Goal: Task Accomplishment & Management: Complete application form

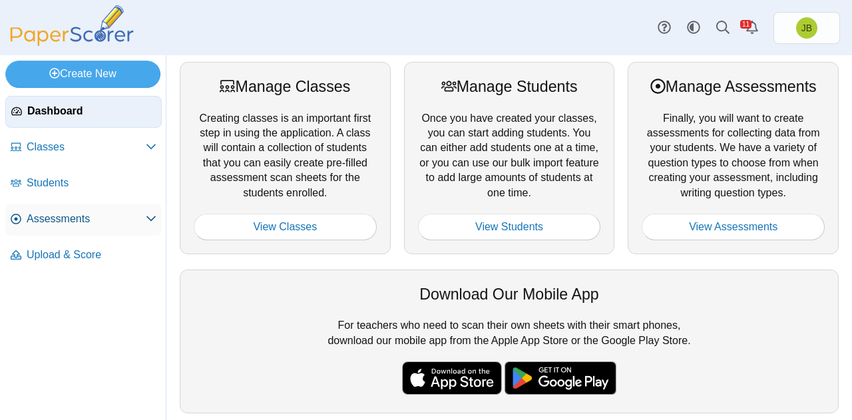
click at [91, 218] on span "Assessments" at bounding box center [86, 219] width 119 height 15
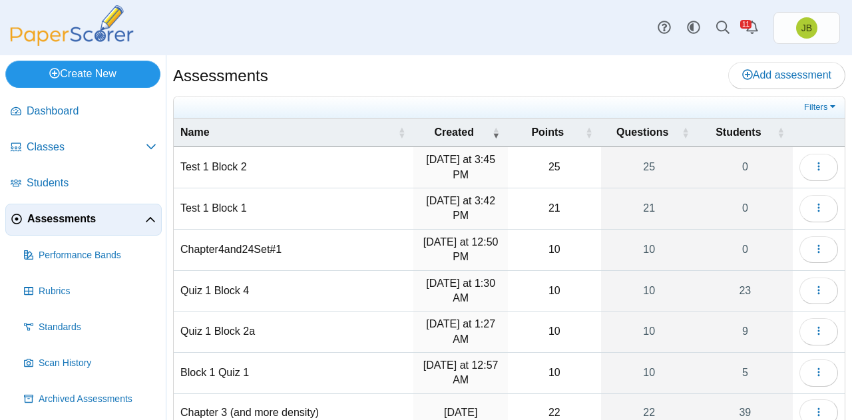
click at [92, 75] on link "Create New" at bounding box center [82, 74] width 155 height 27
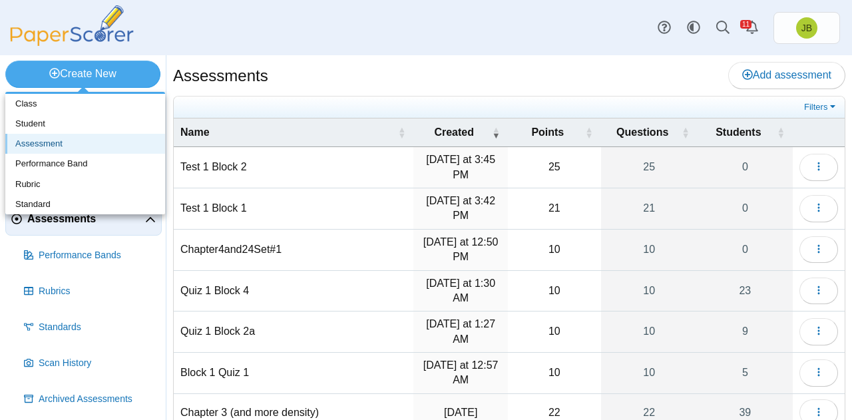
click at [47, 143] on link "Assessment" at bounding box center [85, 144] width 160 height 20
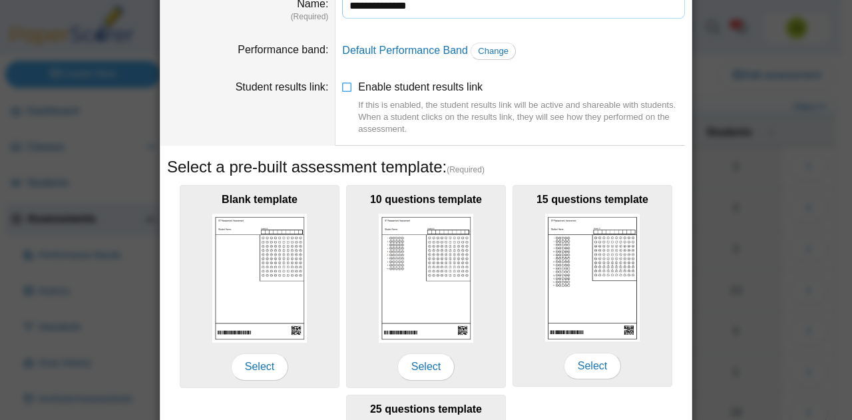
scroll to position [200, 0]
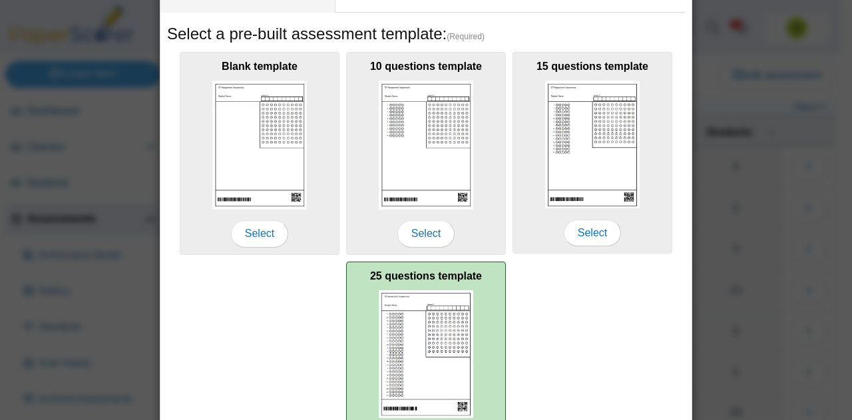
type input "**********"
click at [438, 339] on img at bounding box center [426, 354] width 94 height 128
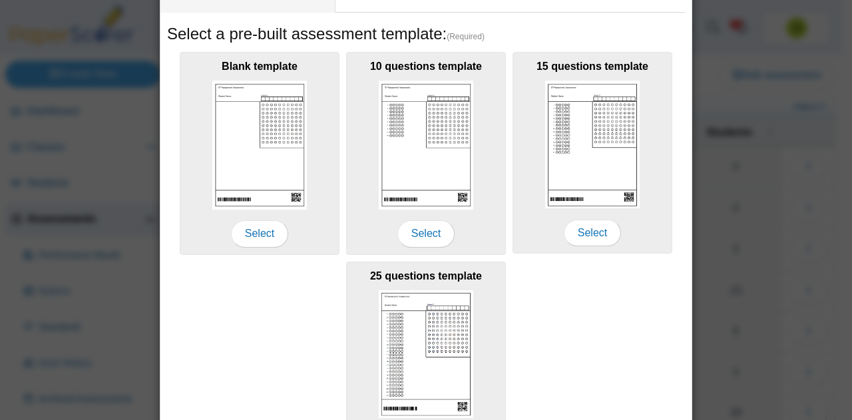
scroll to position [293, 0]
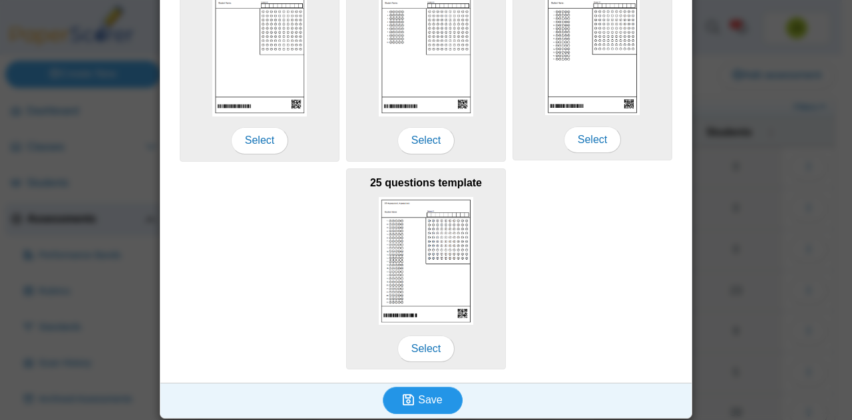
click at [436, 392] on button "Save" at bounding box center [423, 400] width 80 height 27
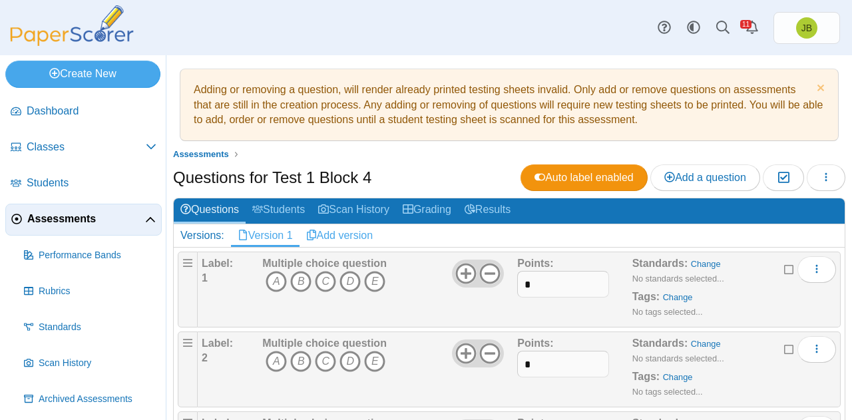
click at [341, 232] on link "Add version" at bounding box center [339, 235] width 80 height 23
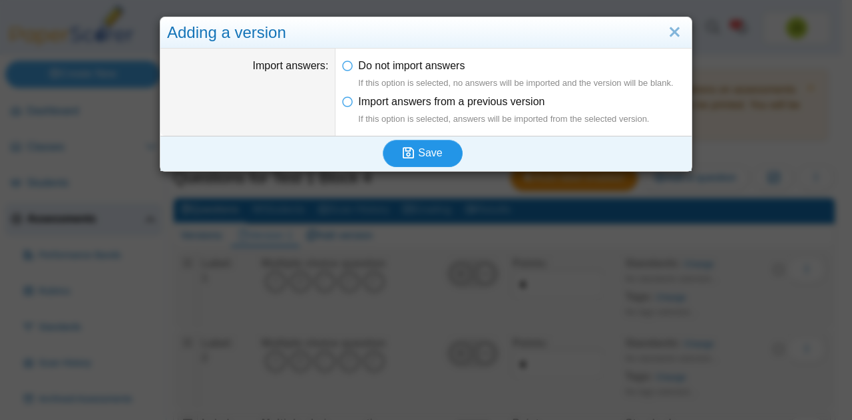
click at [420, 152] on span "Save" at bounding box center [430, 152] width 24 height 11
